Goal: Task Accomplishment & Management: Manage account settings

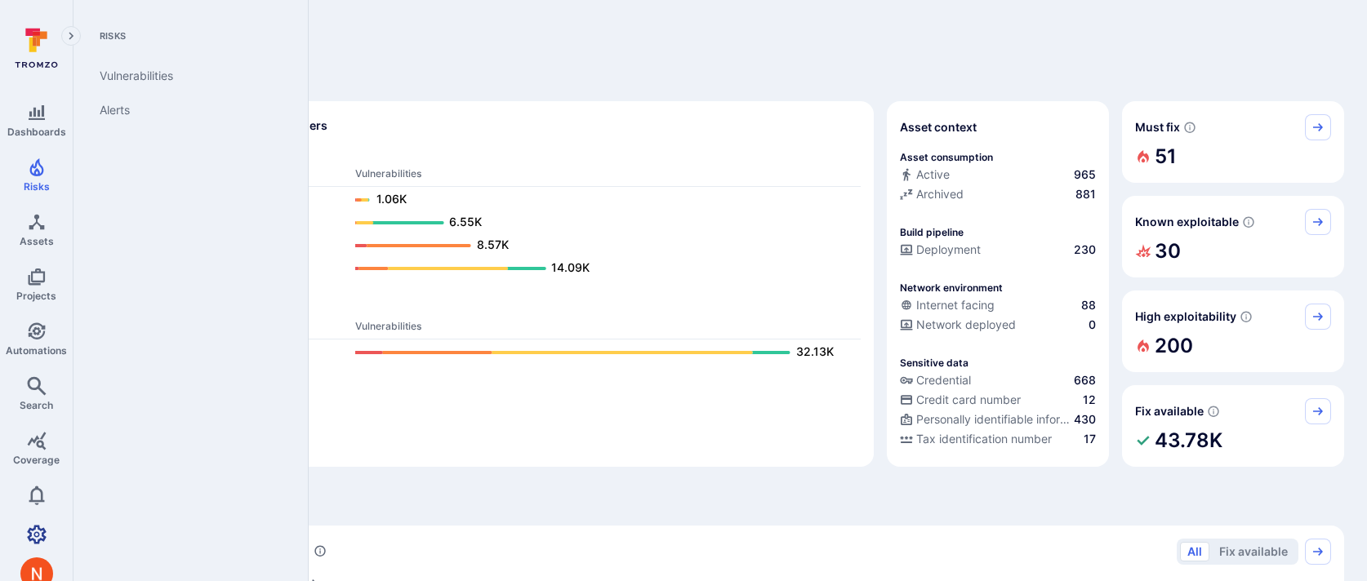
click at [41, 536] on icon "Settings" at bounding box center [37, 534] width 20 height 19
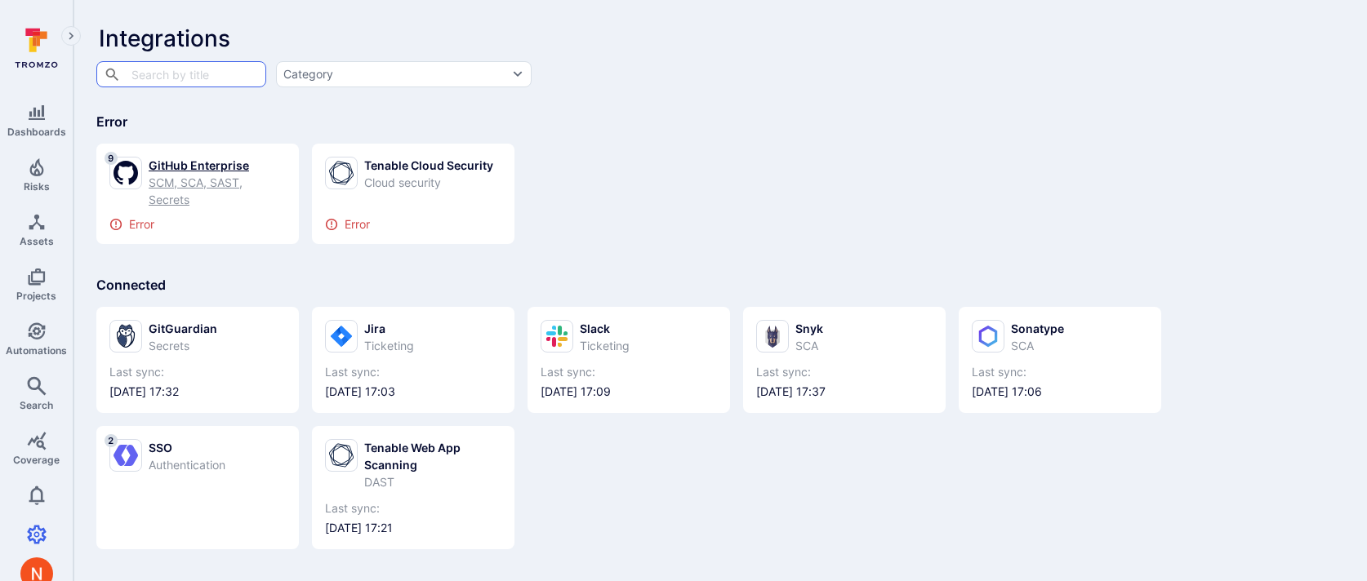
click at [192, 177] on div "SCM, SCA, SAST, Secrets" at bounding box center [217, 191] width 137 height 34
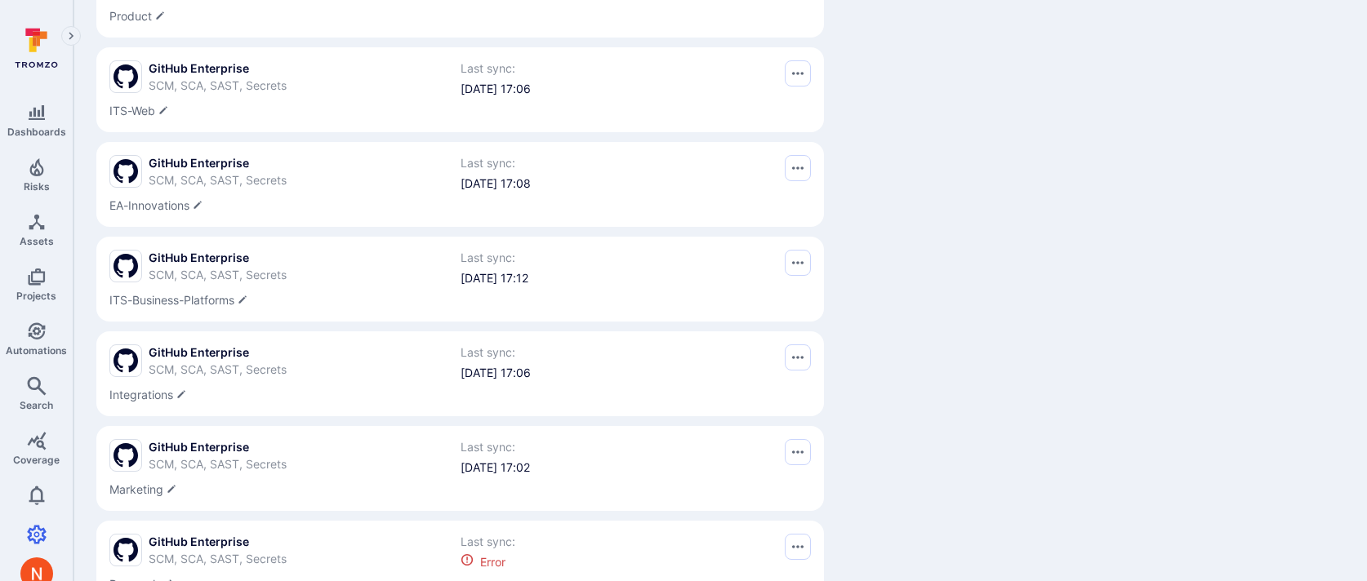
scroll to position [511, 0]
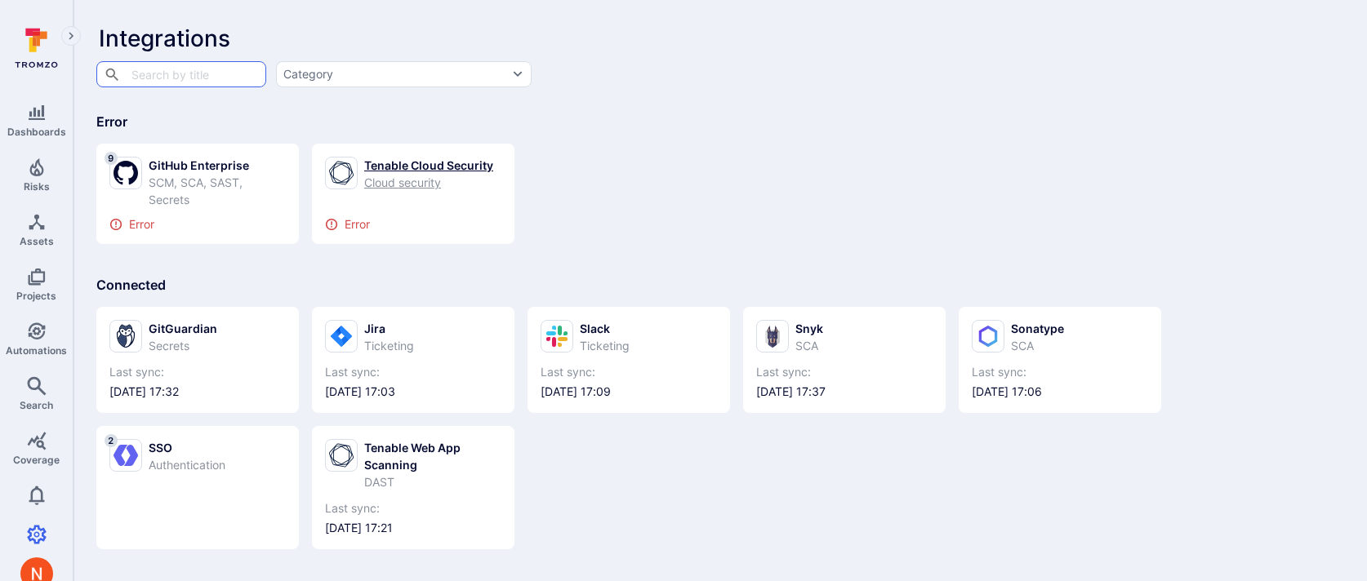
click at [407, 167] on div "Tenable Cloud Security" at bounding box center [428, 165] width 129 height 17
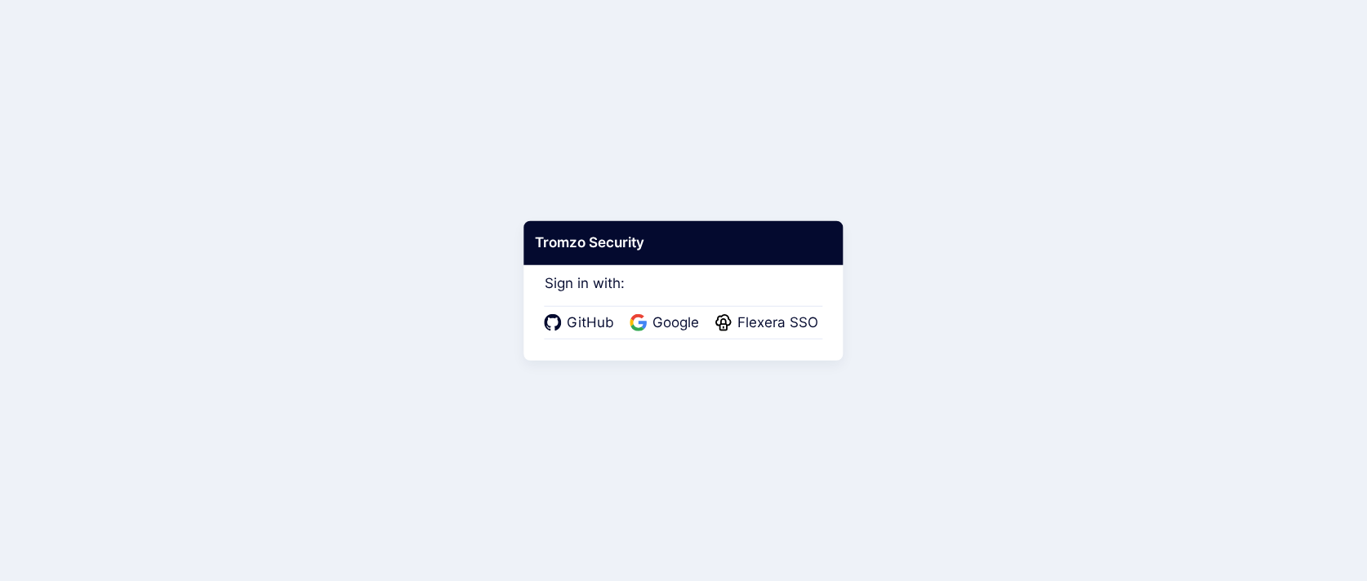
click at [665, 312] on div "GitHub Google Flexera SSO" at bounding box center [684, 323] width 278 height 34
click at [664, 315] on span "Google" at bounding box center [675, 323] width 56 height 21
